Goal: Transaction & Acquisition: Purchase product/service

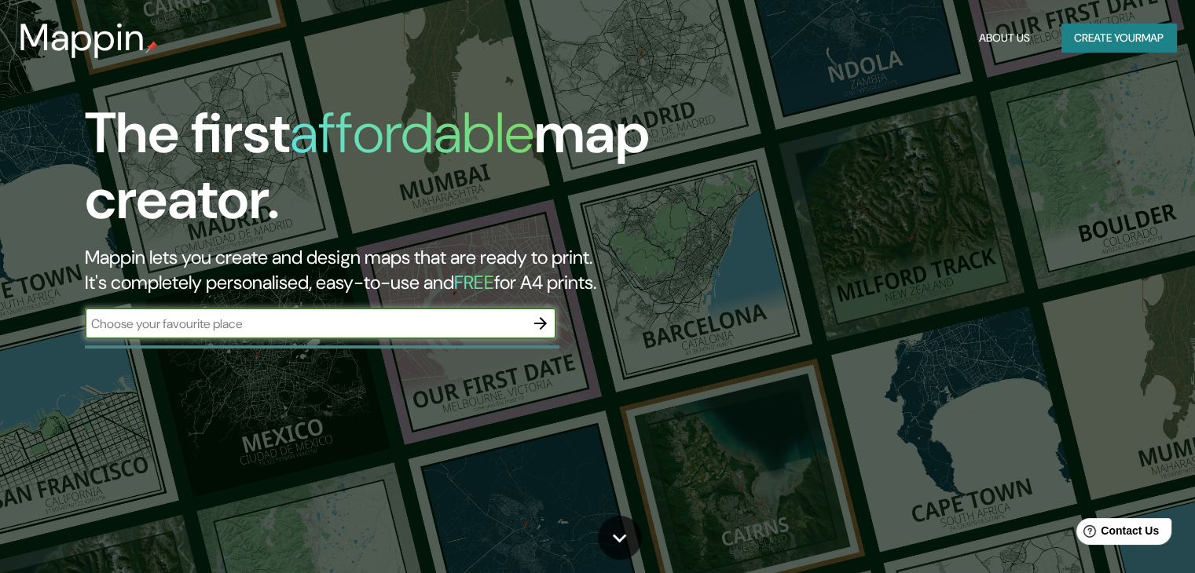
paste input "First Floor, Skin Sex Aids Awareness Centre, [STREET_ADDRESS][PERSON_NAME][PERS…"
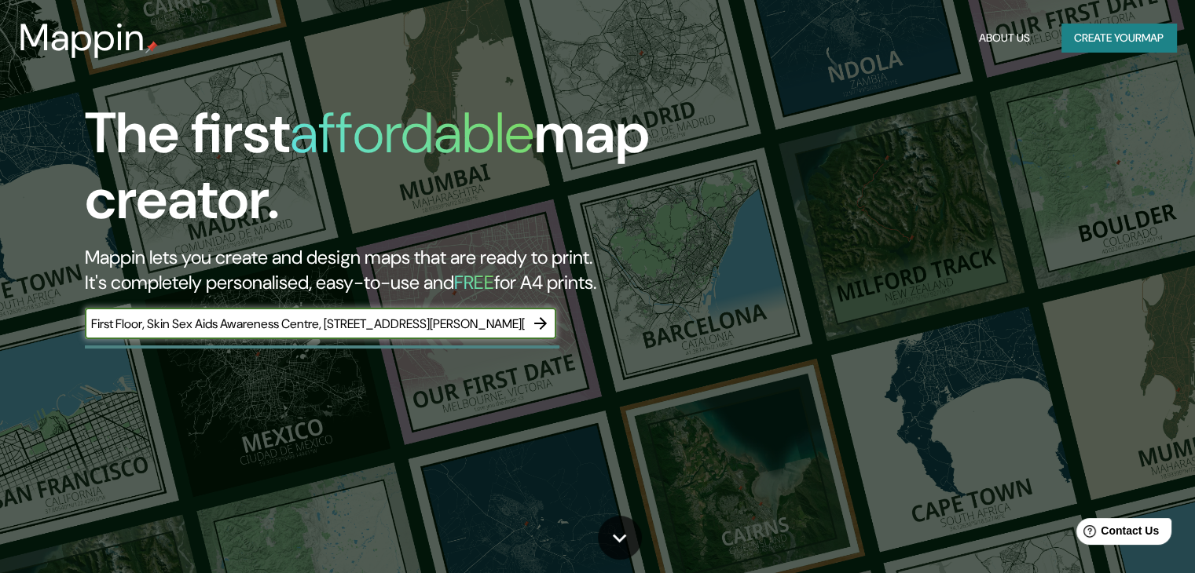
scroll to position [0, 346]
type input "First Floor, Skin Sex Aids Awareness Centre, [STREET_ADDRESS][PERSON_NAME][PERS…"
click at [549, 324] on icon "button" at bounding box center [540, 323] width 19 height 19
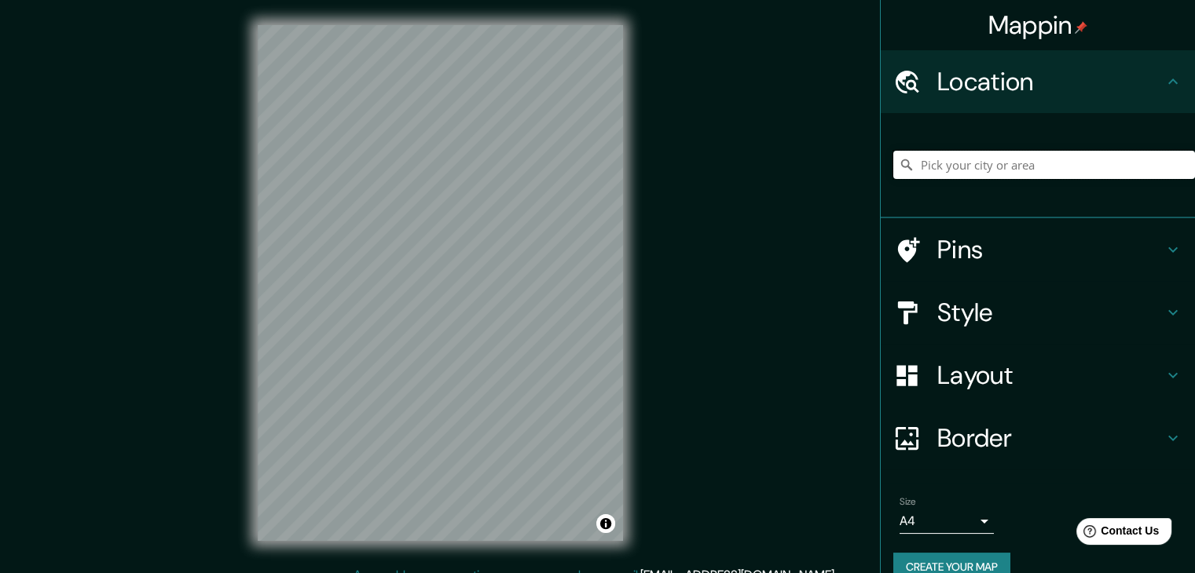
click at [928, 173] on input "Pick your city or area" at bounding box center [1044, 165] width 302 height 28
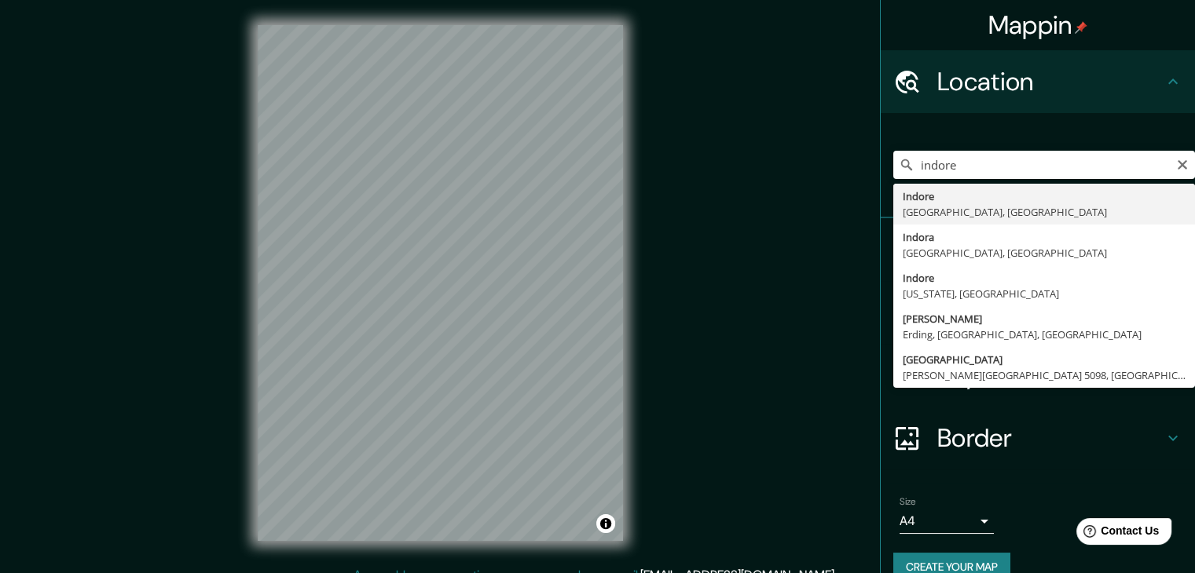
type input "[GEOGRAPHIC_DATA], [GEOGRAPHIC_DATA], [GEOGRAPHIC_DATA]"
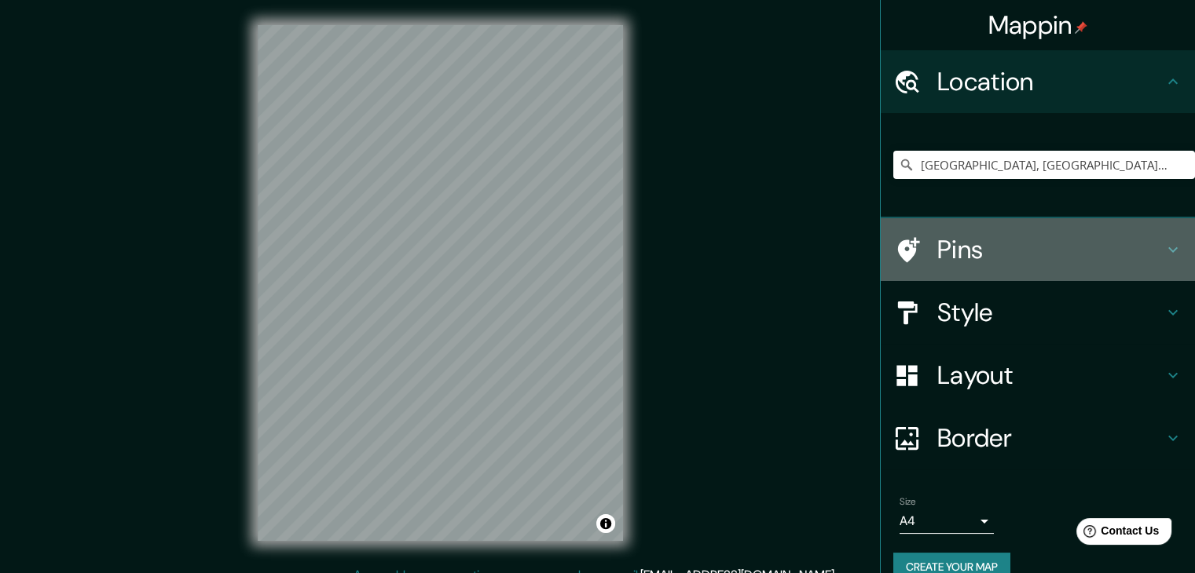
click at [968, 246] on h4 "Pins" at bounding box center [1050, 249] width 226 height 31
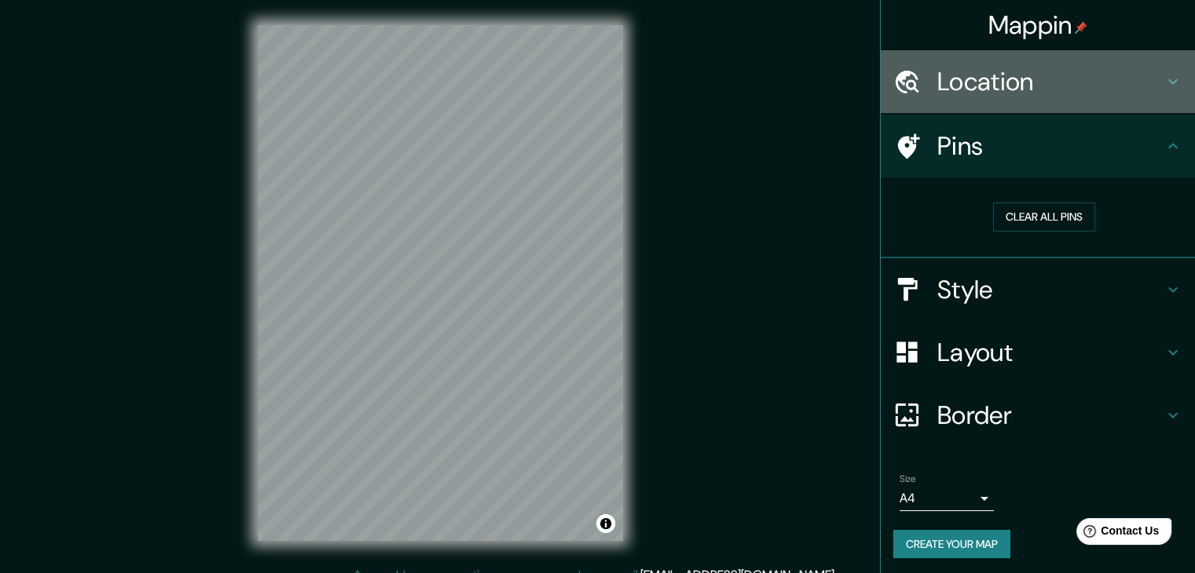
click at [1046, 96] on h4 "Location" at bounding box center [1050, 81] width 226 height 31
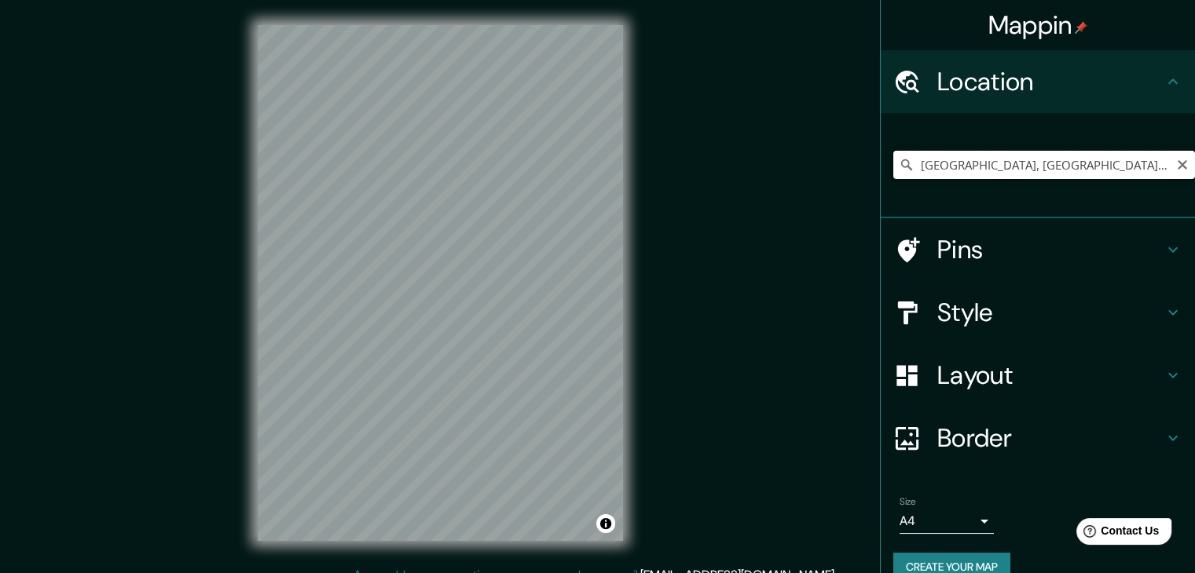
click at [1087, 158] on input "[GEOGRAPHIC_DATA], [GEOGRAPHIC_DATA], [GEOGRAPHIC_DATA]" at bounding box center [1044, 165] width 302 height 28
paste input "First Floor, Skin Sex Aids Awareness Centre, [STREET_ADDRESS][PERSON_NAME][PERS…"
type input "[PERSON_NAME] [PERSON_NAME][STREET_ADDRESS]"
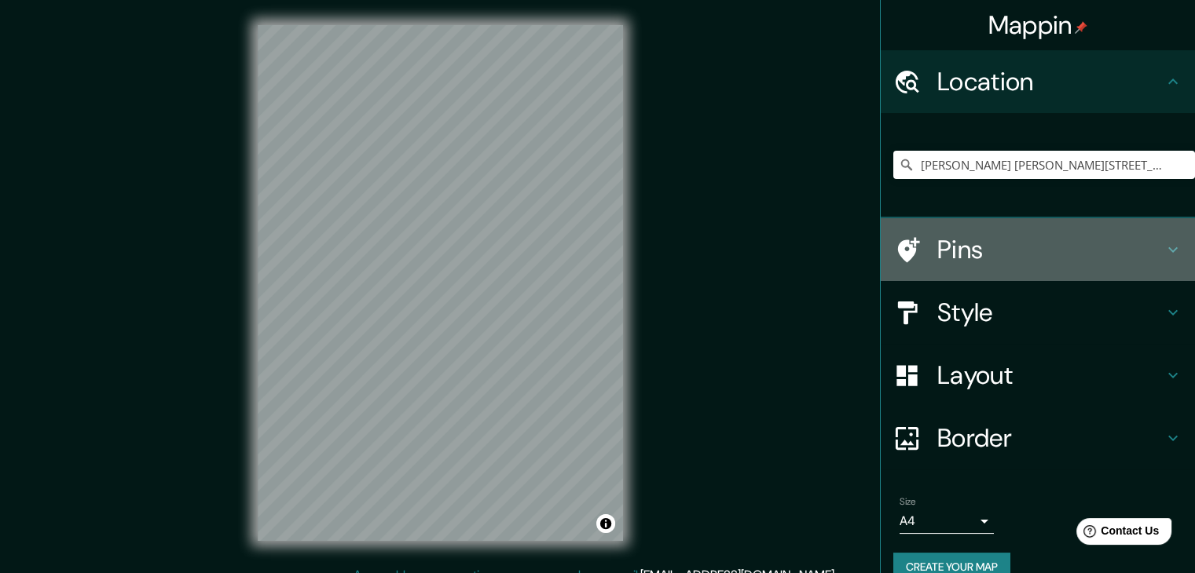
click at [1028, 247] on h4 "Pins" at bounding box center [1050, 249] width 226 height 31
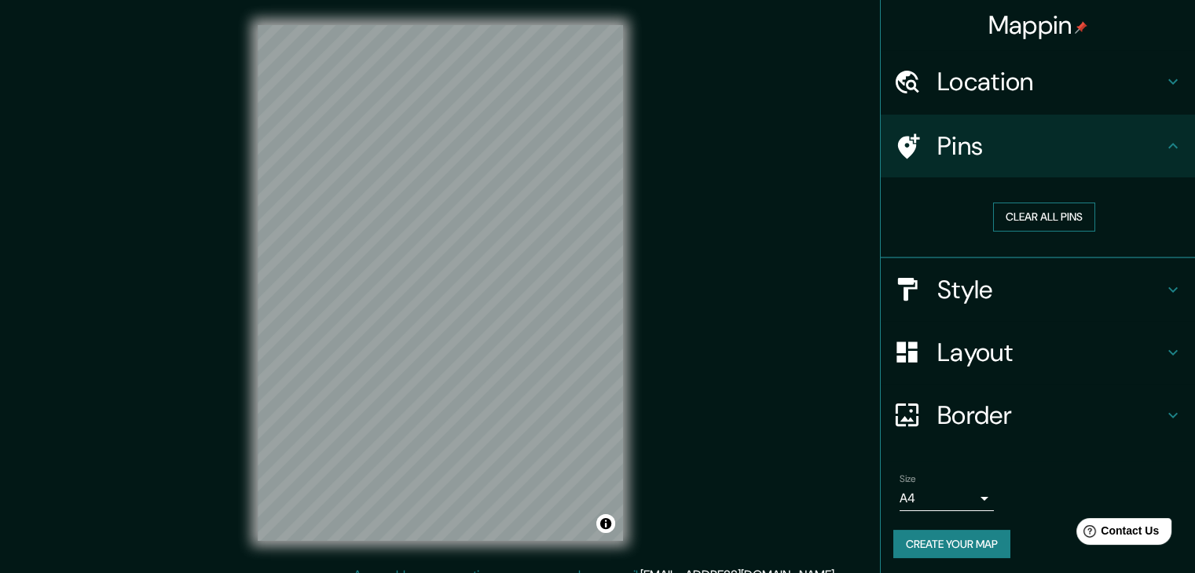
click at [1040, 222] on button "Clear all pins" at bounding box center [1044, 217] width 102 height 29
click at [1023, 297] on h4 "Style" at bounding box center [1050, 289] width 226 height 31
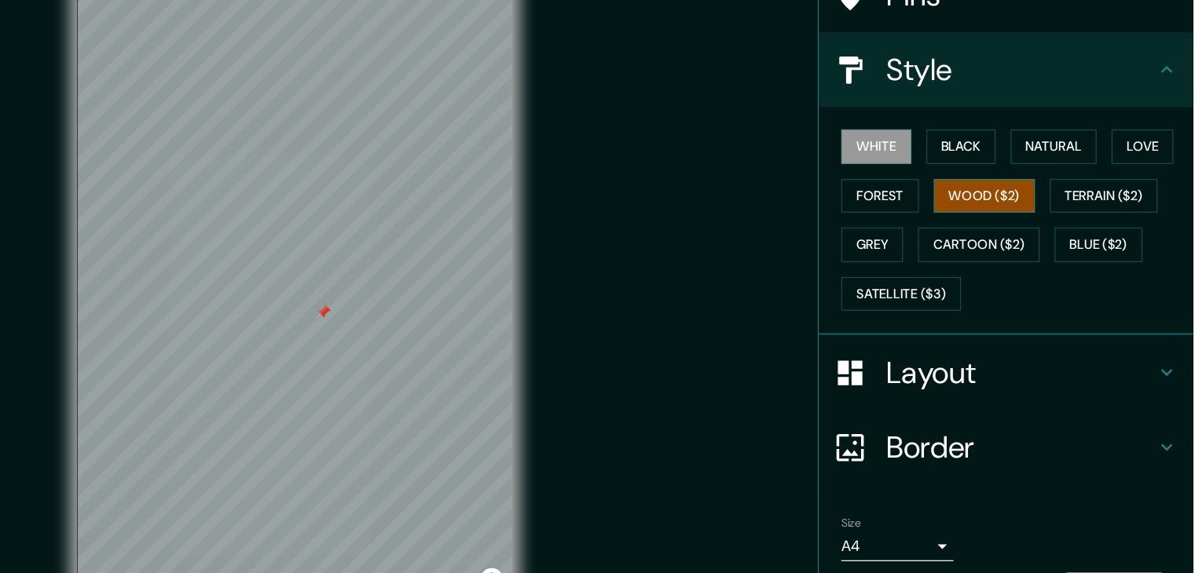
click at [1013, 196] on button "Wood ($2)" at bounding box center [1019, 202] width 85 height 29
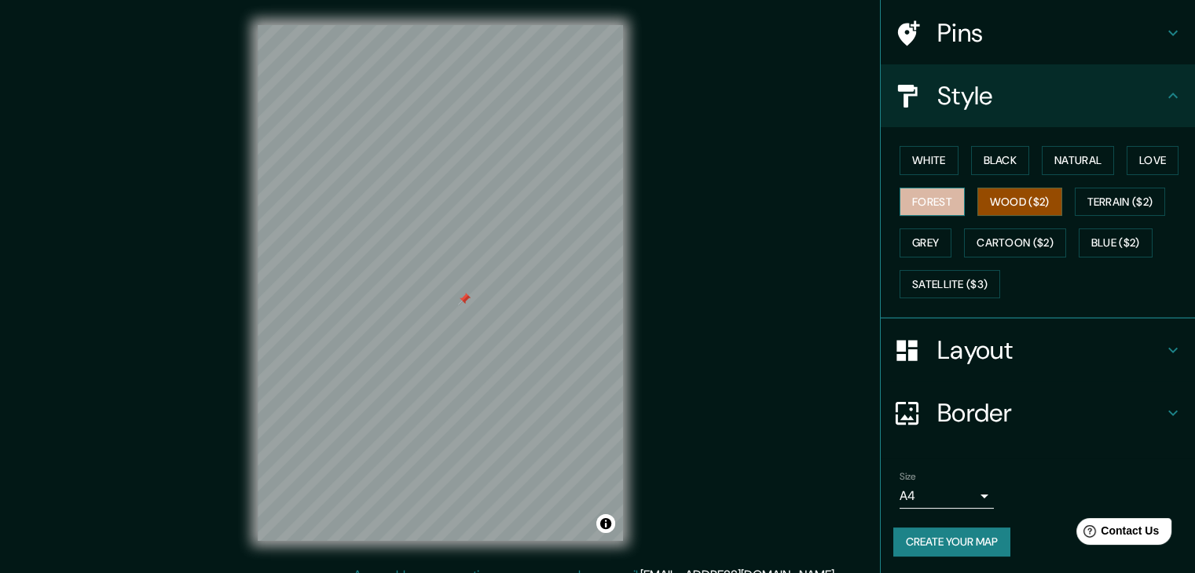
click at [925, 204] on button "Forest" at bounding box center [932, 202] width 65 height 29
click at [1020, 48] on div "Pins" at bounding box center [1038, 33] width 314 height 63
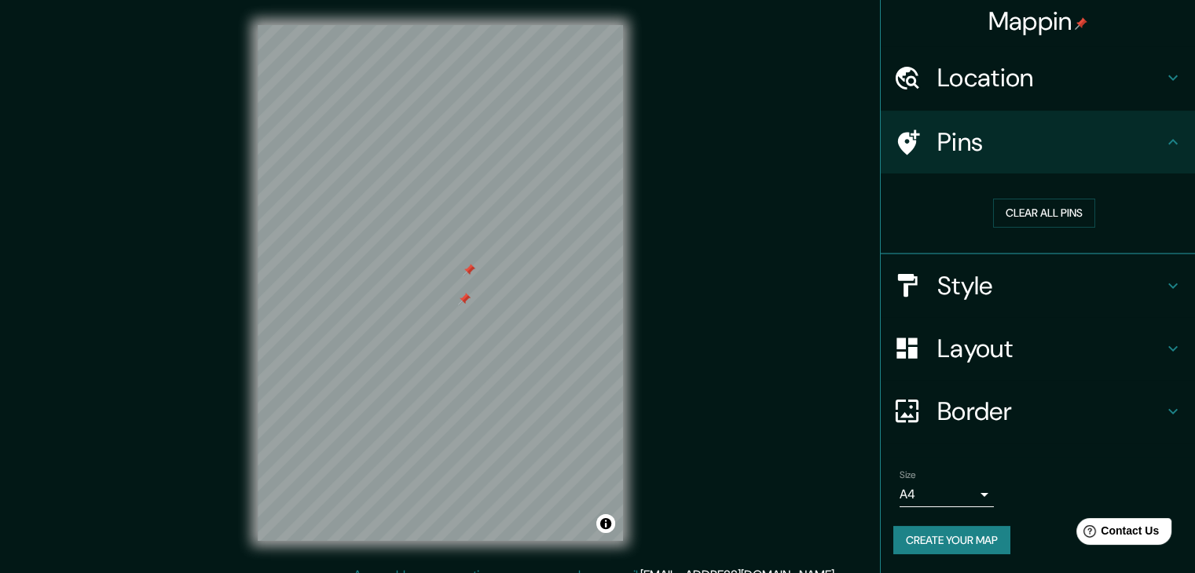
scroll to position [3, 0]
click at [1036, 221] on button "Clear all pins" at bounding box center [1044, 214] width 102 height 29
click at [1014, 71] on h4 "Location" at bounding box center [1050, 78] width 226 height 31
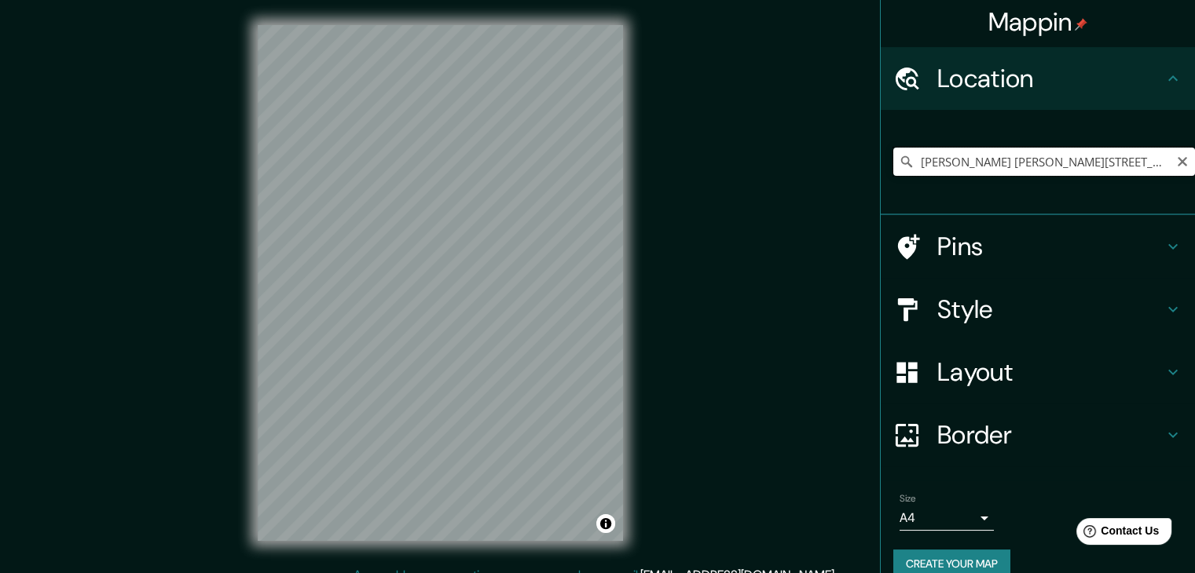
click at [1073, 160] on input "[PERSON_NAME] [PERSON_NAME][STREET_ADDRESS]" at bounding box center [1044, 162] width 302 height 28
paste input "First Floor, Skin Sex Aids Awareness Centre, [STREET_ADDRESS][PERSON_NAME][PERS…"
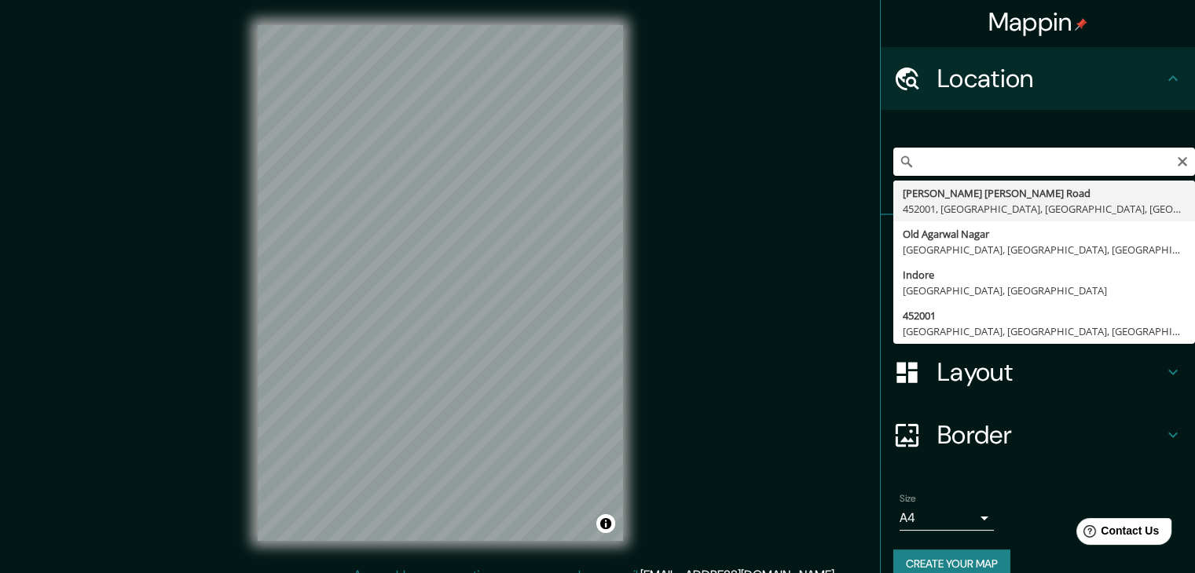
type input "[PERSON_NAME] [PERSON_NAME][STREET_ADDRESS]"
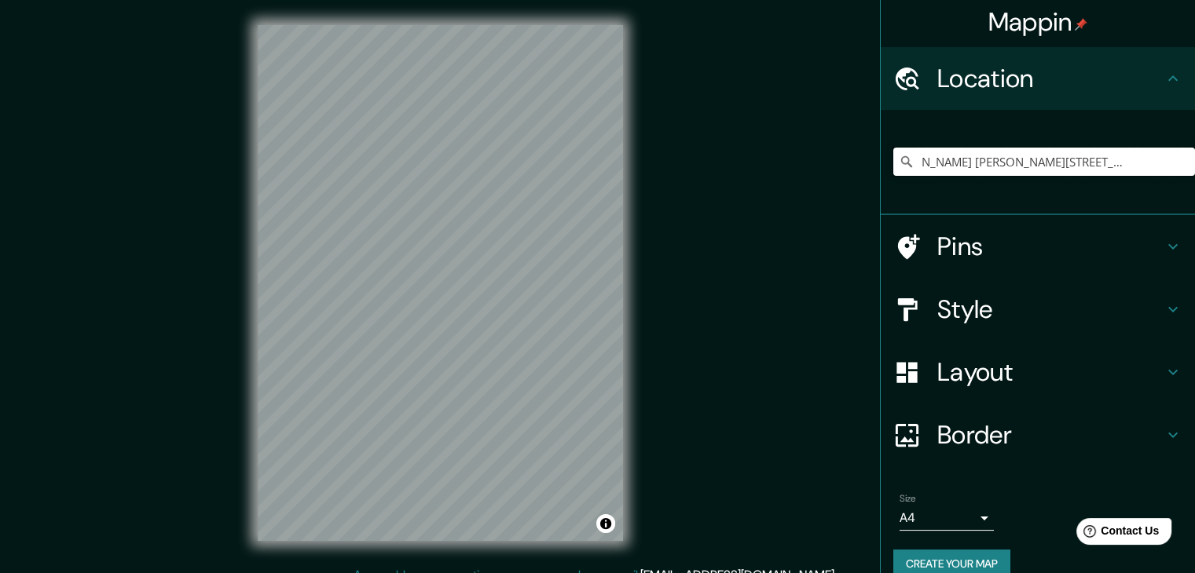
scroll to position [0, 0]
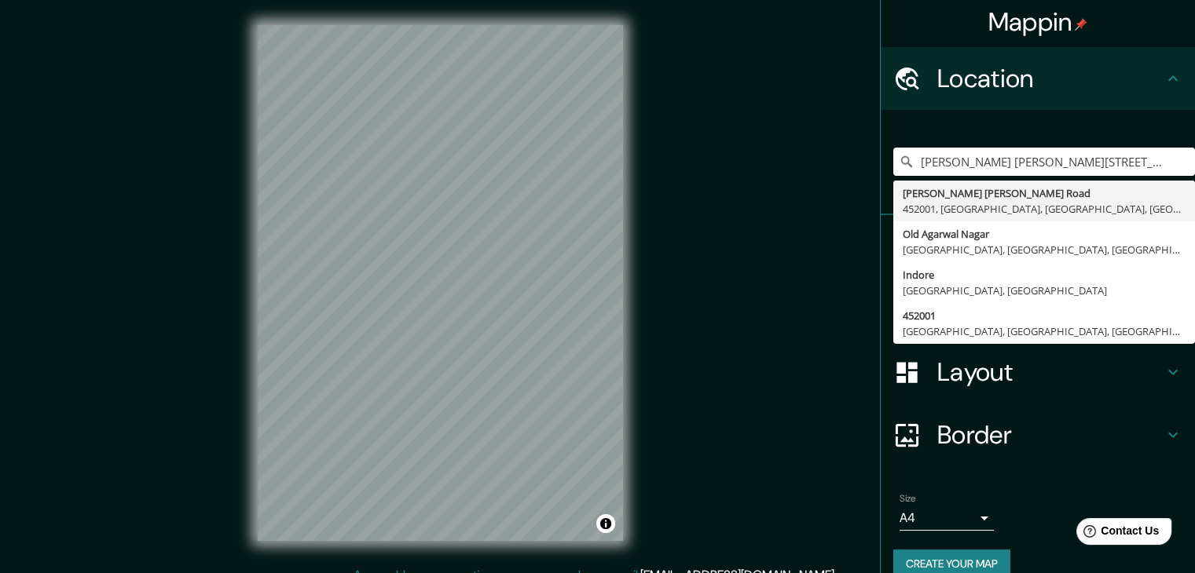
click at [744, 230] on div "Mappin Location [PERSON_NAME][GEOGRAPHIC_DATA][PERSON_NAME], [GEOGRAPHIC_DATA] …" at bounding box center [597, 296] width 1195 height 592
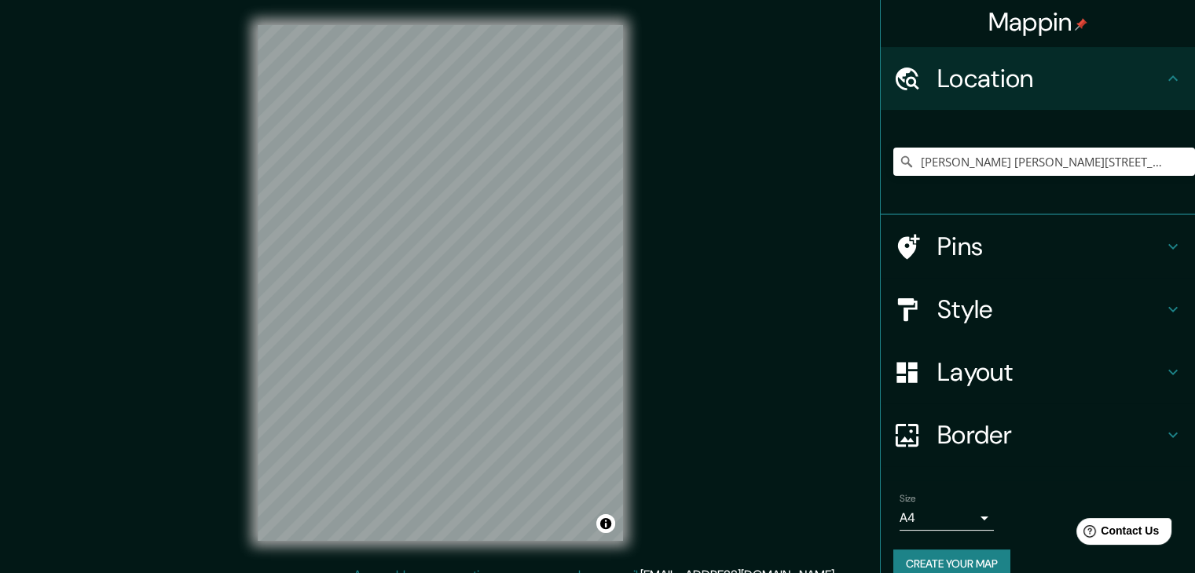
click at [982, 353] on div "Layout" at bounding box center [1038, 372] width 314 height 63
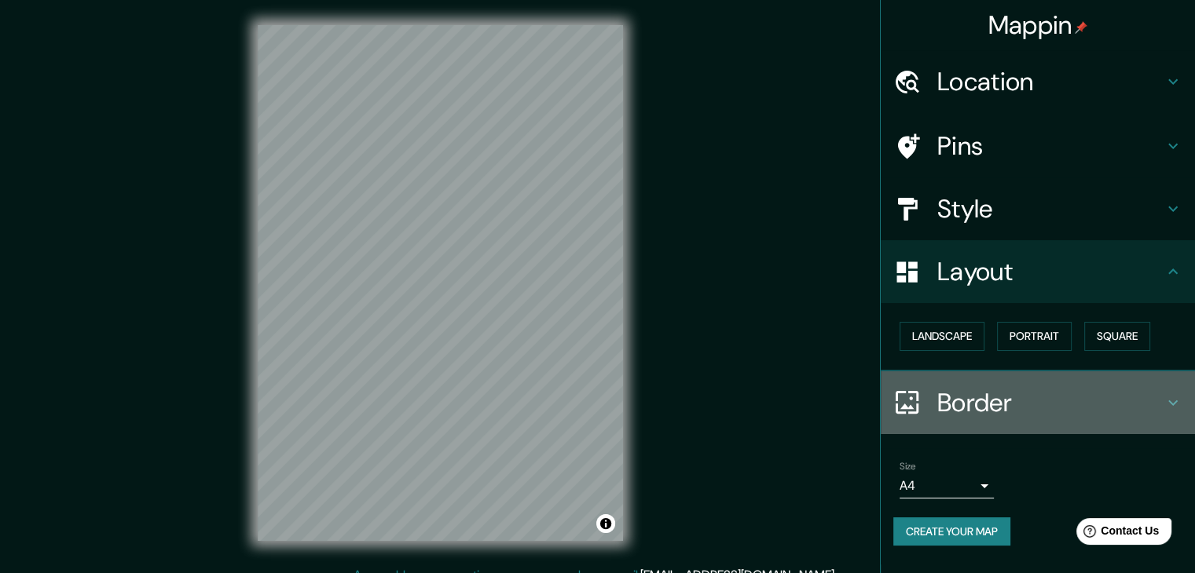
click at [1017, 397] on h4 "Border" at bounding box center [1050, 402] width 226 height 31
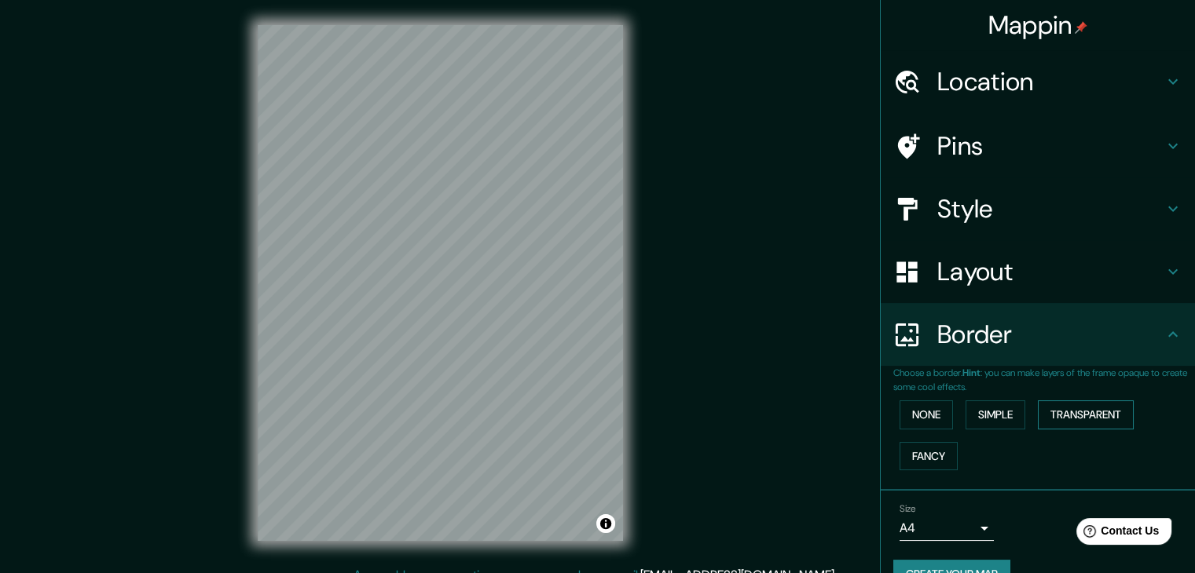
click at [1064, 409] on button "Transparent" at bounding box center [1086, 415] width 96 height 29
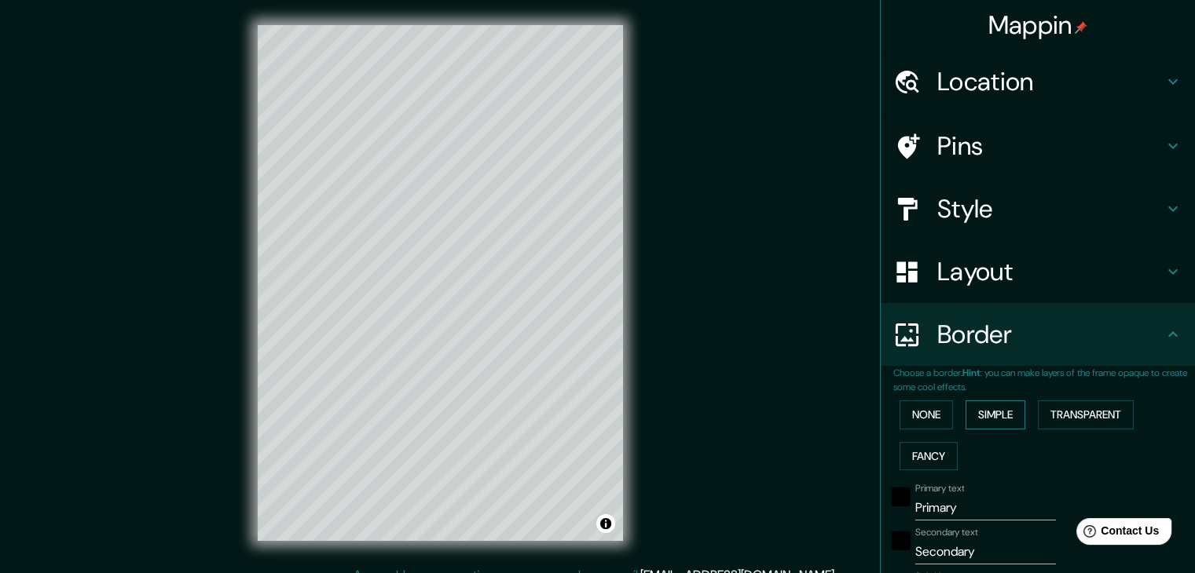
click at [1009, 411] on button "Simple" at bounding box center [995, 415] width 60 height 29
click at [936, 409] on button "None" at bounding box center [926, 415] width 53 height 29
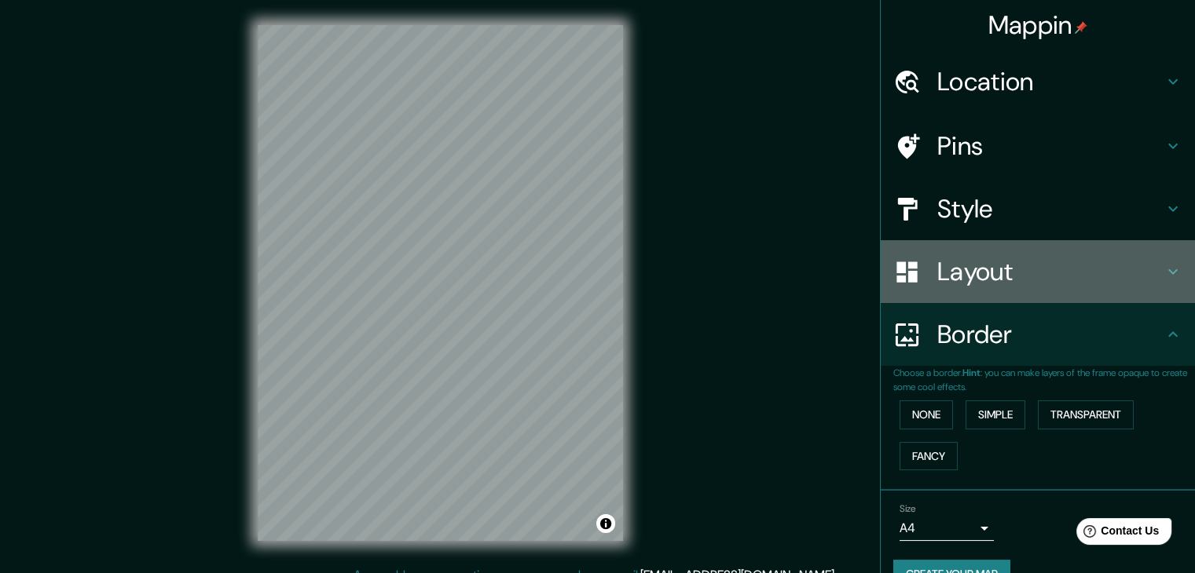
click at [1011, 265] on h4 "Layout" at bounding box center [1050, 271] width 226 height 31
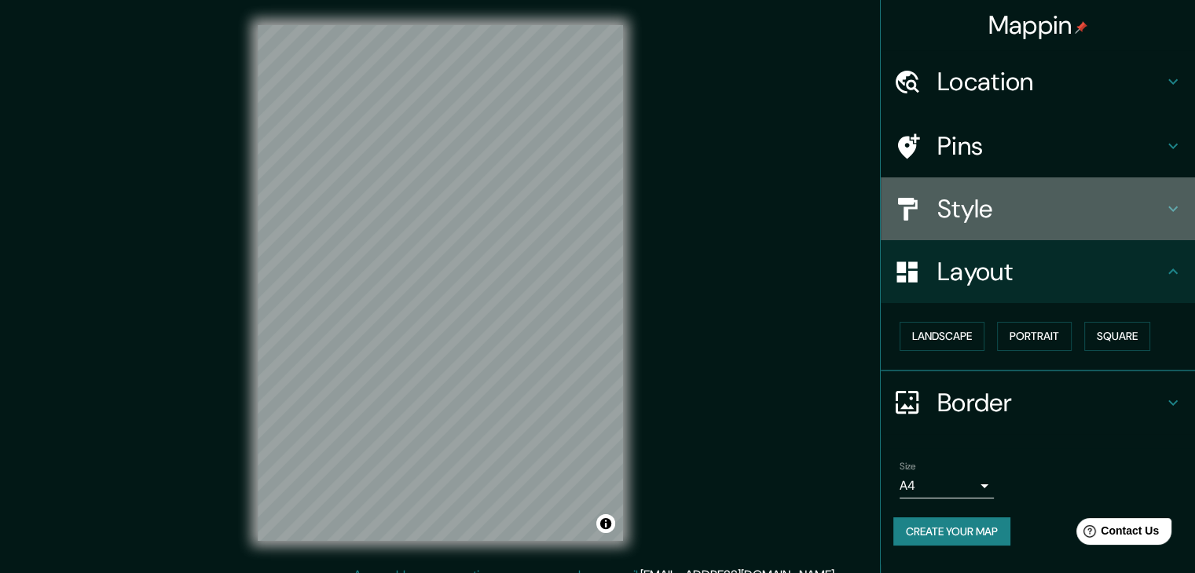
click at [1016, 223] on h4 "Style" at bounding box center [1050, 208] width 226 height 31
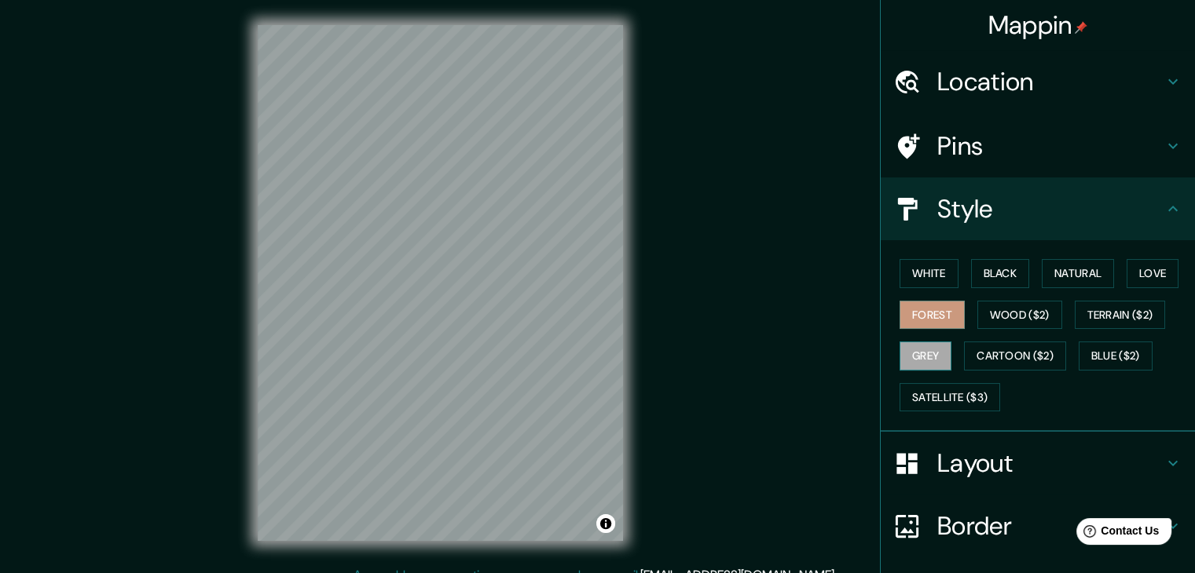
click at [922, 358] on button "Grey" at bounding box center [926, 356] width 52 height 29
click at [952, 390] on button "Satellite ($3)" at bounding box center [950, 397] width 101 height 29
click at [922, 354] on button "Grey" at bounding box center [926, 356] width 52 height 29
click at [997, 420] on div "White Black Natural Love Forest Wood ($2) Terrain ($2) Grey Cartoon ($2) Blue (…" at bounding box center [1038, 336] width 314 height 192
click at [970, 401] on button "Satellite ($3)" at bounding box center [950, 397] width 101 height 29
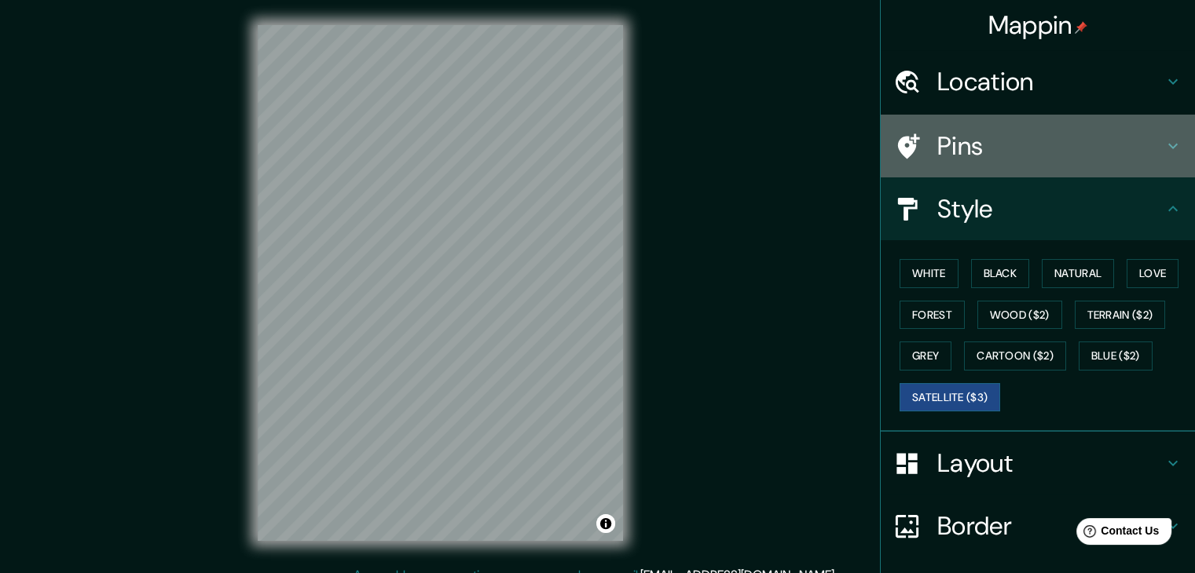
click at [991, 137] on h4 "Pins" at bounding box center [1050, 145] width 226 height 31
